Goal: Task Accomplishment & Management: Use online tool/utility

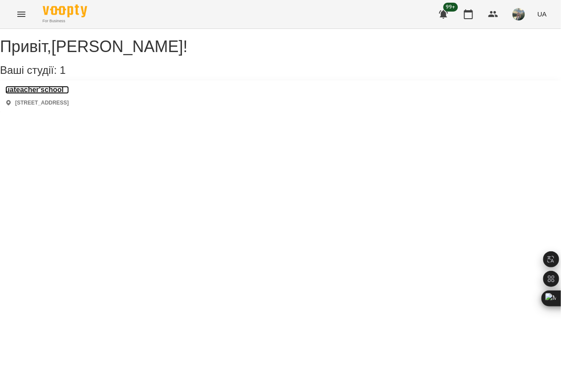
click at [57, 94] on h3 "uateacher'school" at bounding box center [37, 90] width 64 height 8
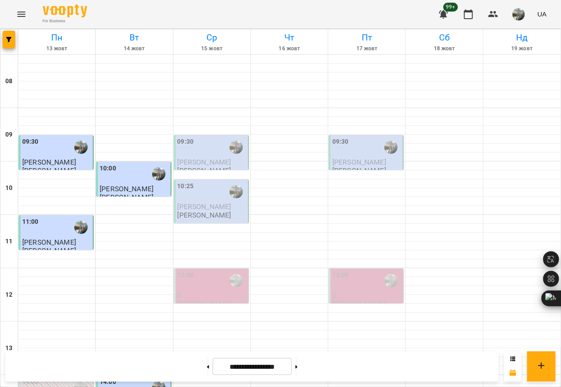
click at [518, 16] on img "button" at bounding box center [519, 14] width 12 height 12
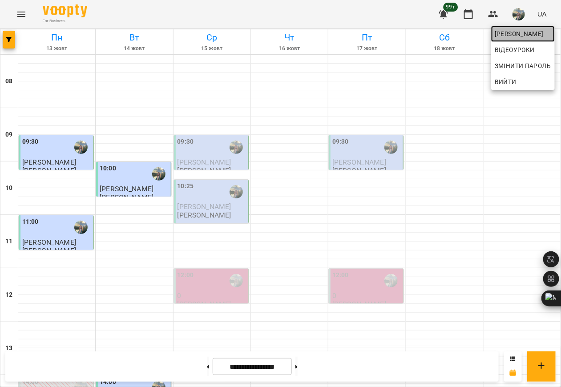
click at [525, 36] on span "[PERSON_NAME]" at bounding box center [523, 33] width 57 height 11
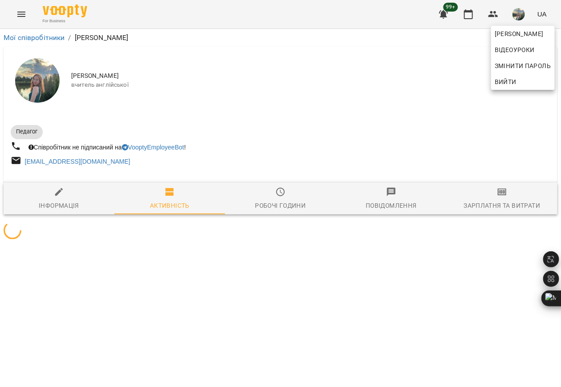
click at [489, 202] on div at bounding box center [280, 193] width 561 height 387
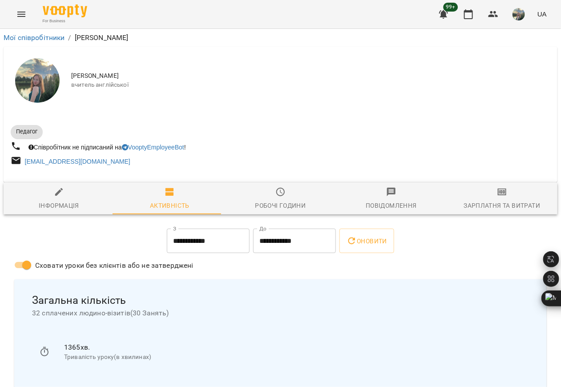
click at [495, 200] on span "Зарплатня та Витрати" at bounding box center [502, 199] width 100 height 24
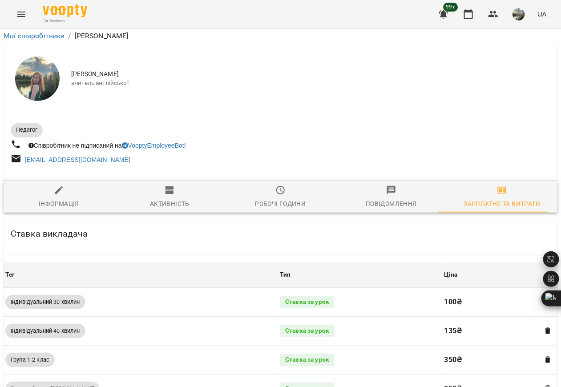
scroll to position [401, 0]
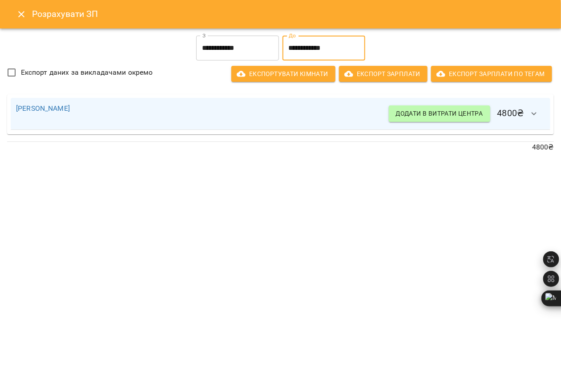
click at [313, 47] on input "**********" at bounding box center [324, 48] width 83 height 25
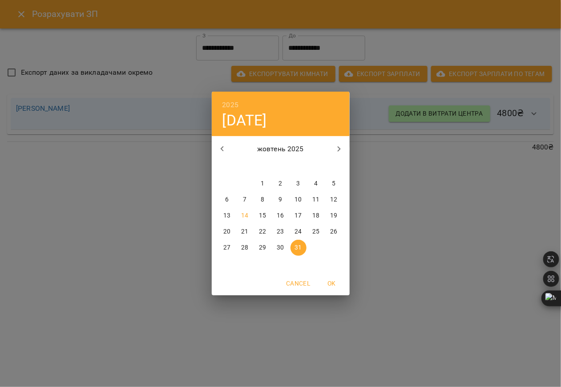
click at [318, 201] on p "11" at bounding box center [316, 199] width 7 height 9
type input "**********"
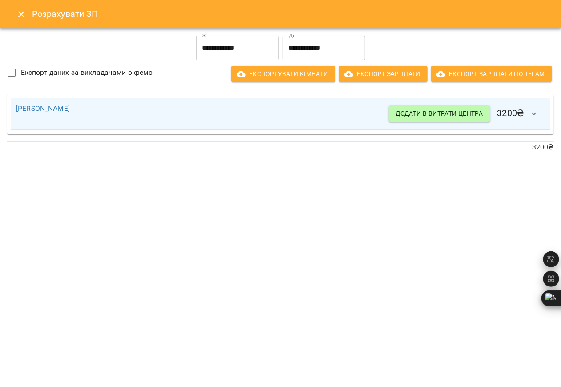
click at [521, 116] on h6 "Додати в витрати центра 3200 ₴" at bounding box center [467, 113] width 156 height 21
click at [530, 113] on button "button" at bounding box center [534, 113] width 21 height 21
